Goal: Communication & Community: Answer question/provide support

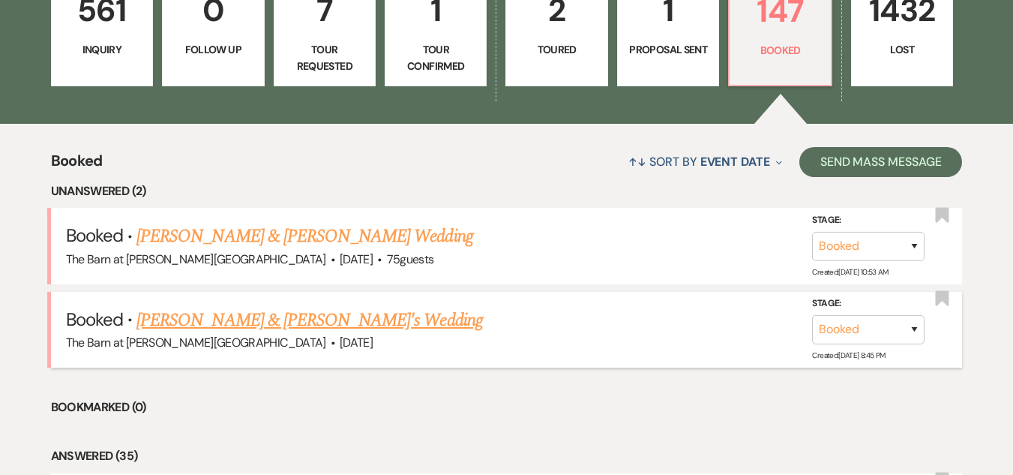
scroll to position [525, 0]
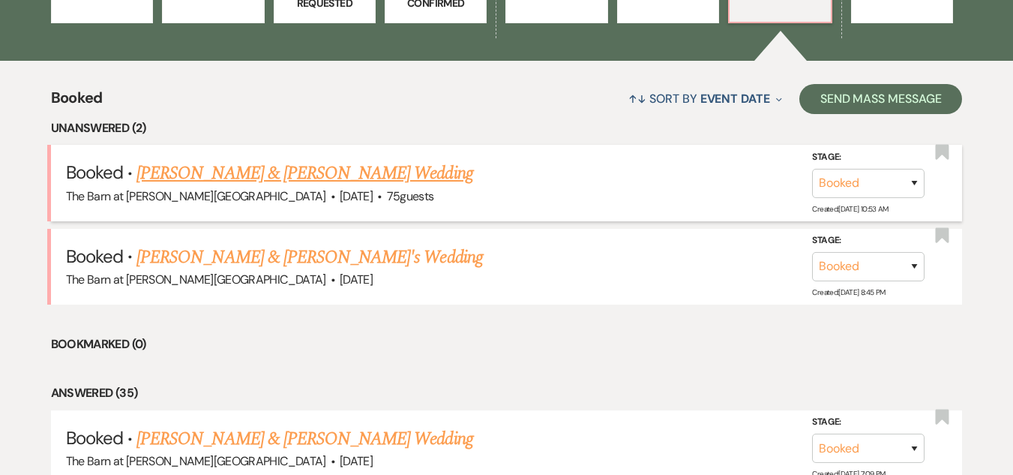
click at [385, 166] on link "[PERSON_NAME] & [PERSON_NAME] Wedding" at bounding box center [304, 173] width 336 height 27
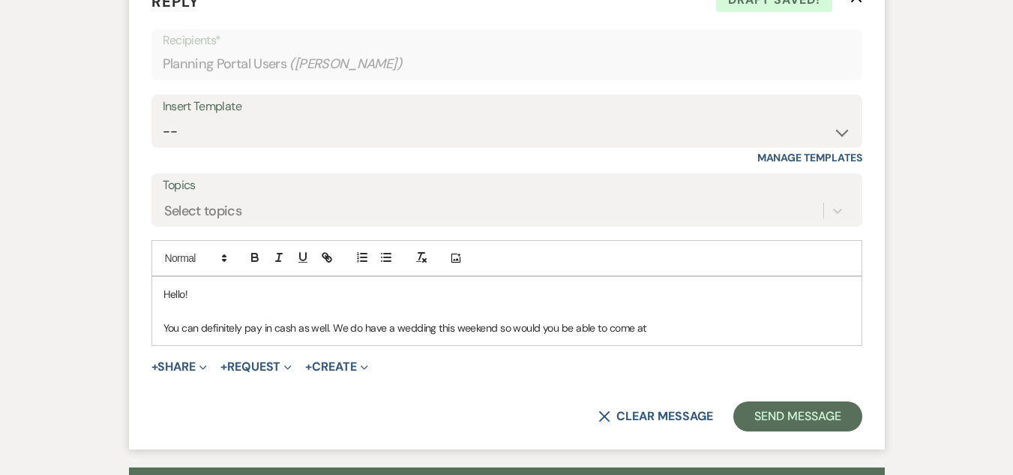
scroll to position [983, 0]
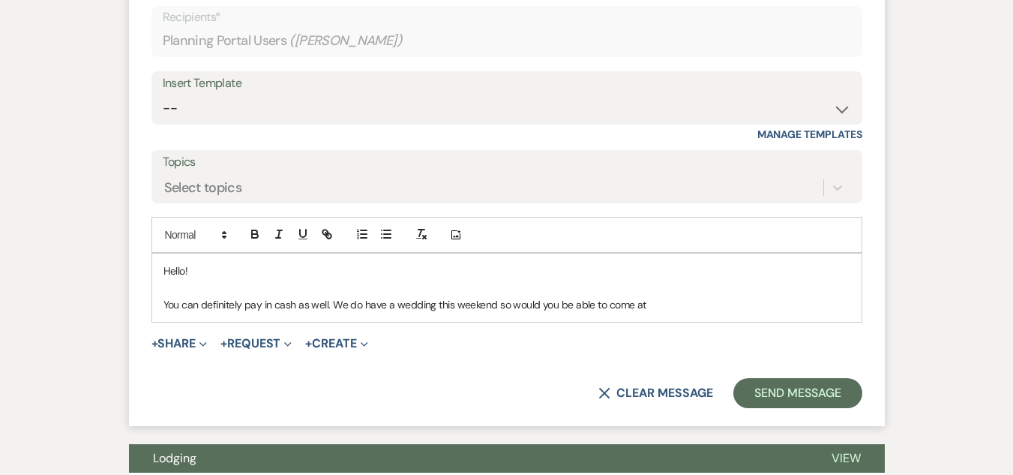
click at [664, 307] on p "You can definitely pay in cash as well. We do have a wedding this weekend so wo…" at bounding box center [506, 304] width 687 height 16
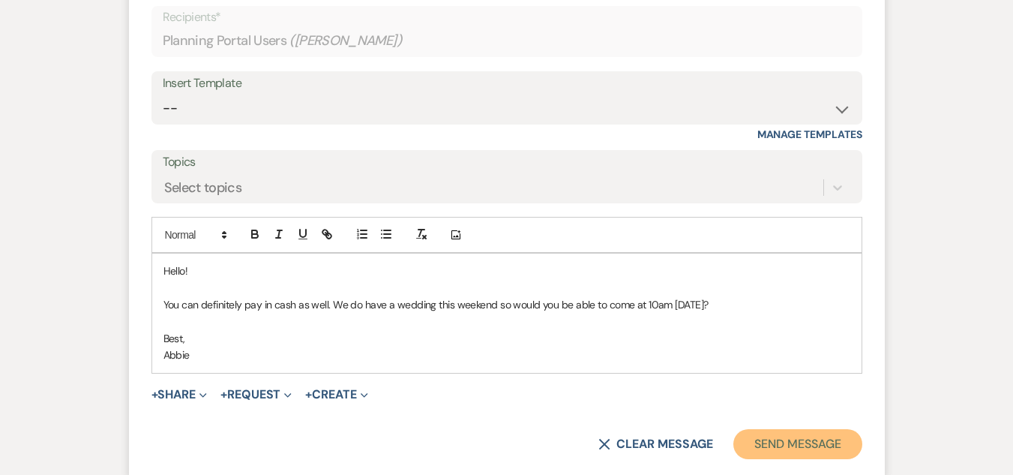
click at [815, 446] on button "Send Message" at bounding box center [797, 444] width 128 height 30
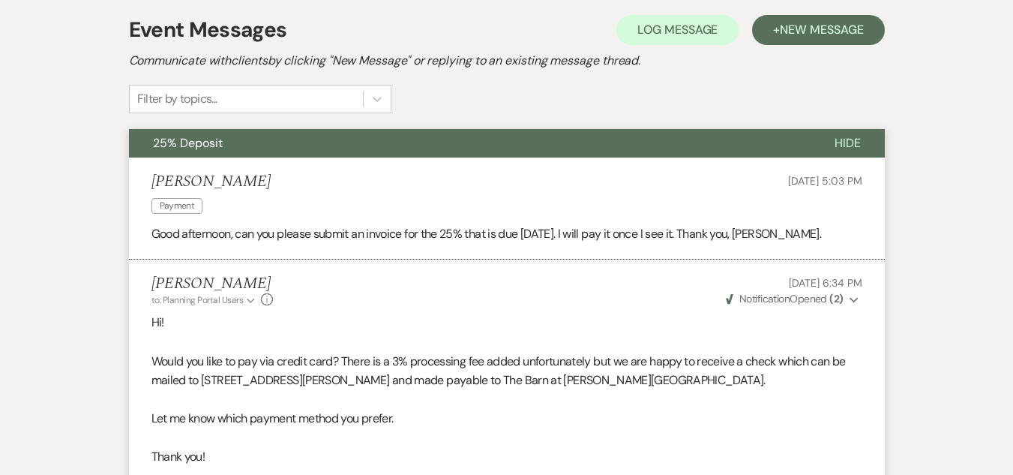
scroll to position [0, 0]
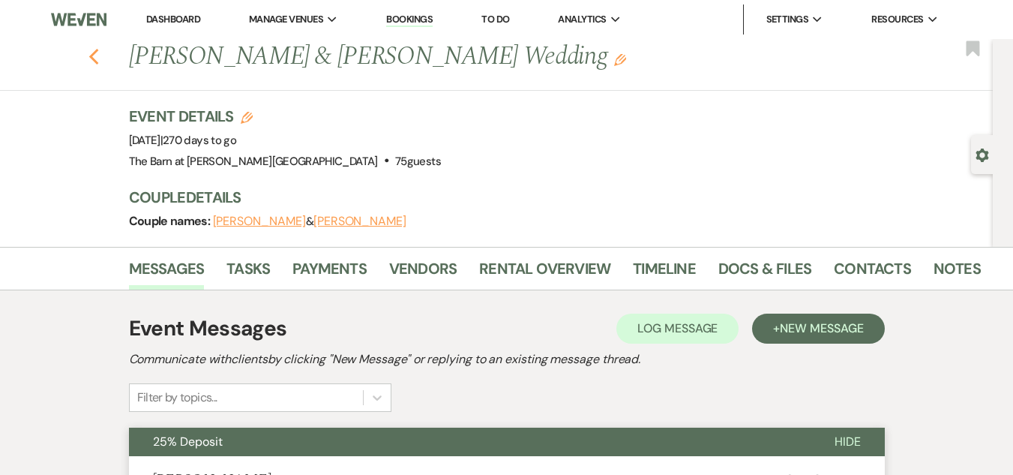
click at [98, 57] on icon "Previous" at bounding box center [93, 57] width 11 height 18
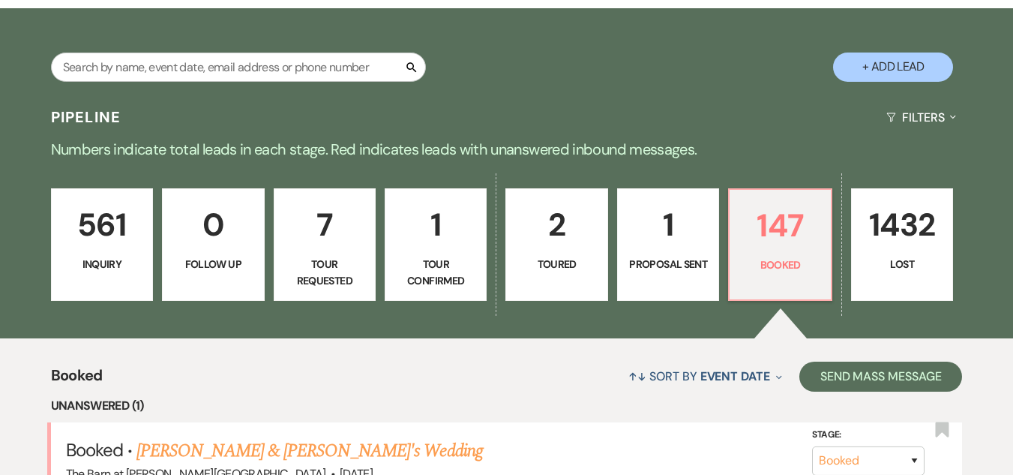
scroll to position [150, 0]
